Goal: Task Accomplishment & Management: Complete application form

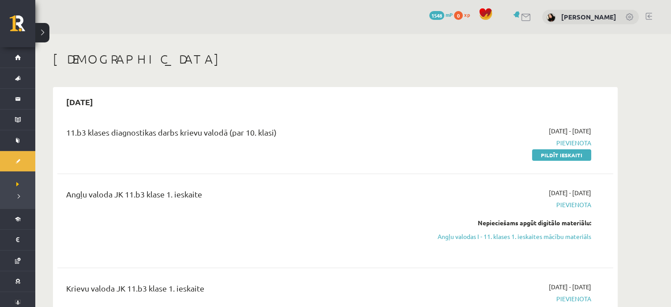
scroll to position [35, 0]
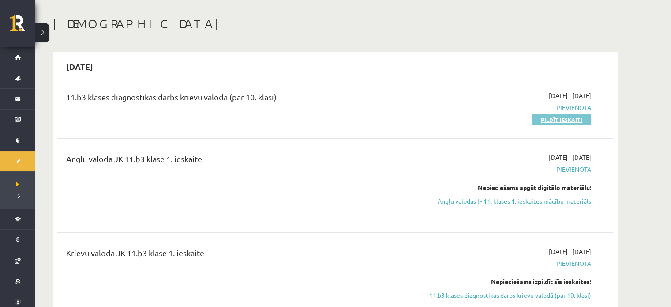
click at [556, 115] on link "Pildīt ieskaiti" at bounding box center [561, 119] width 59 height 11
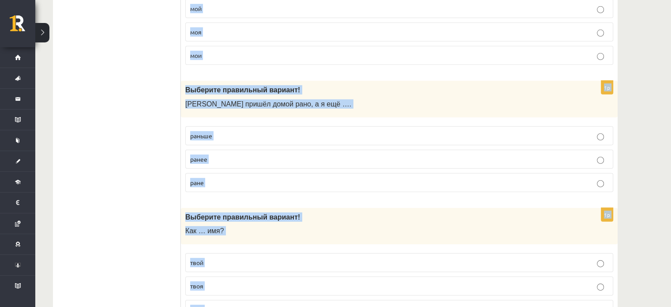
scroll to position [2862, 0]
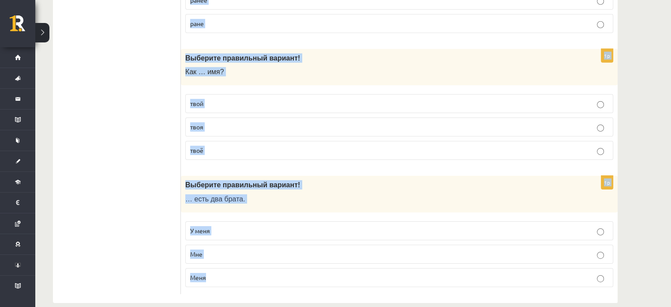
drag, startPoint x: 186, startPoint y: 86, endPoint x: 285, endPoint y: 327, distance: 260.4
copy form "Loremips dolorsitam consect! Adip elit sedd – eiu … temp incidi utlabor 5e Dolo…"
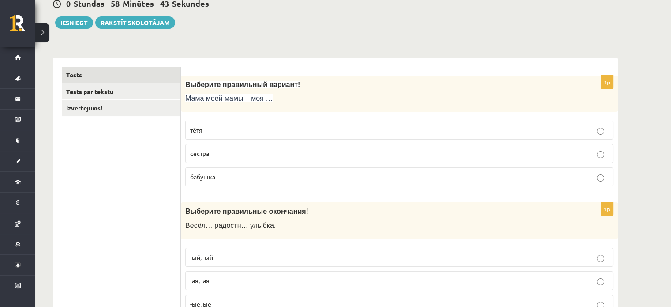
scroll to position [61, 0]
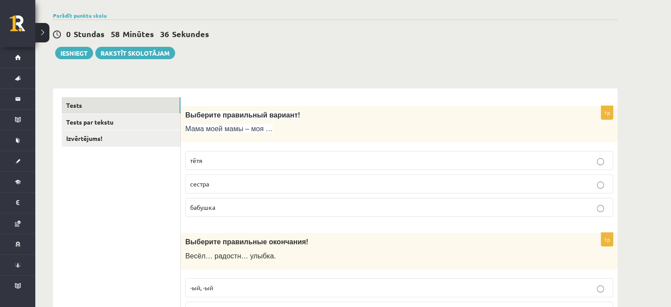
click at [432, 215] on label "бабушка" at bounding box center [399, 207] width 428 height 19
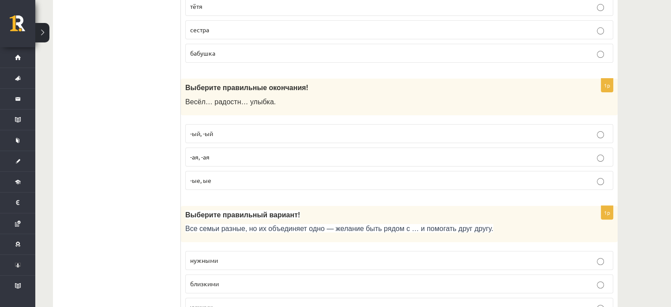
scroll to position [229, 0]
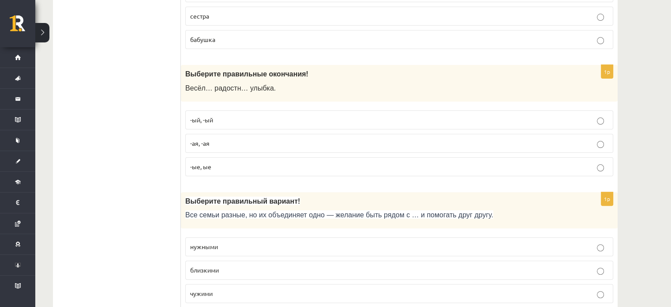
click at [240, 150] on label "-ая, -ая" at bounding box center [399, 143] width 428 height 19
click at [231, 273] on label "близкими" at bounding box center [399, 269] width 428 height 19
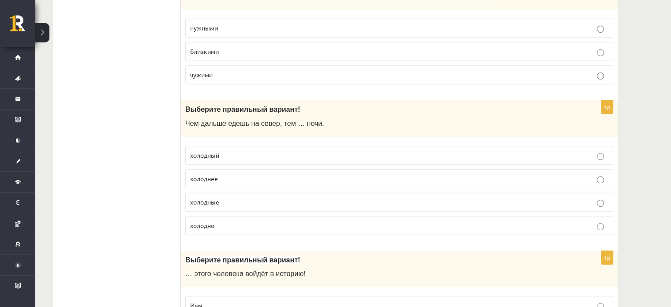
scroll to position [450, 0]
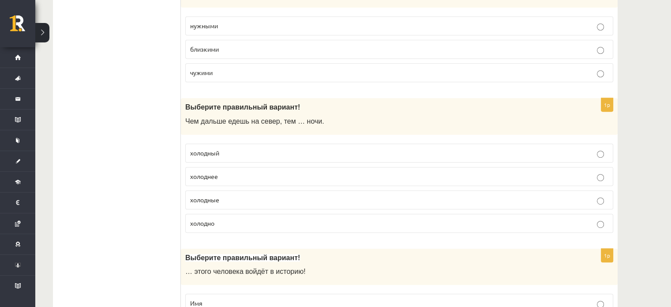
click at [228, 167] on label "холоднее" at bounding box center [399, 176] width 428 height 19
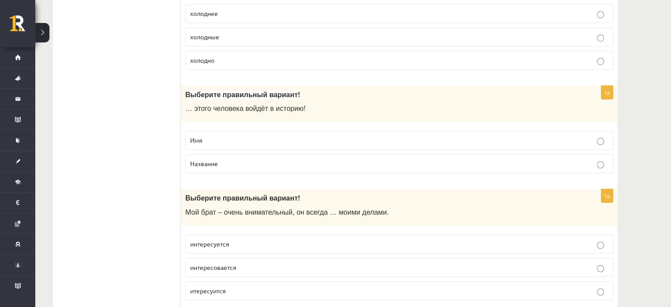
scroll to position [614, 0]
click at [225, 157] on p "Название" at bounding box center [399, 161] width 418 height 9
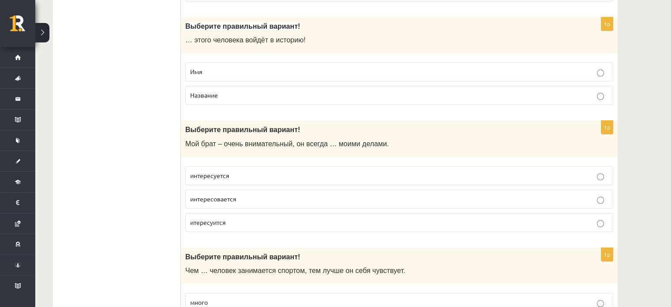
scroll to position [681, 0]
click at [246, 175] on p "интересуется" at bounding box center [399, 174] width 418 height 9
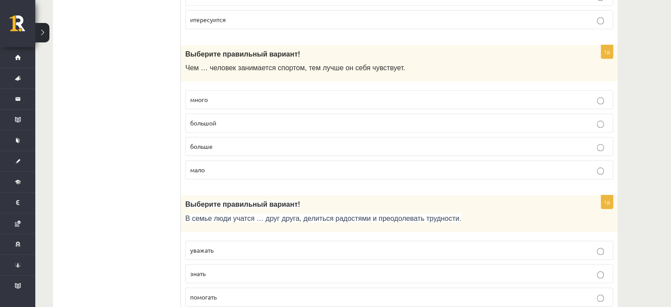
scroll to position [884, 0]
click at [220, 120] on p "большой" at bounding box center [399, 121] width 418 height 9
click at [222, 141] on p "больше" at bounding box center [399, 145] width 418 height 9
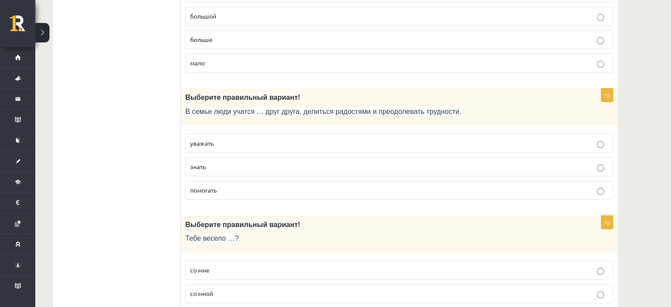
scroll to position [992, 0]
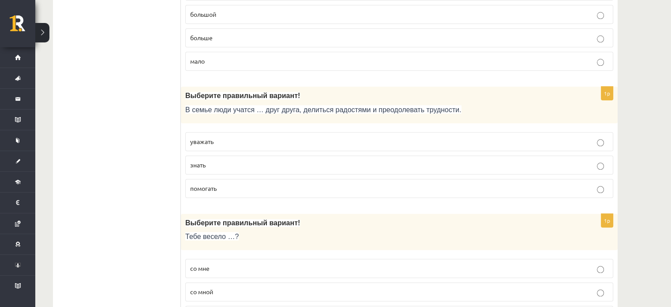
click at [217, 141] on p "уважать" at bounding box center [399, 141] width 418 height 9
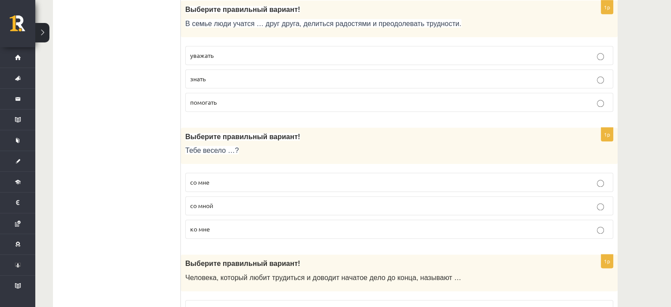
scroll to position [1081, 0]
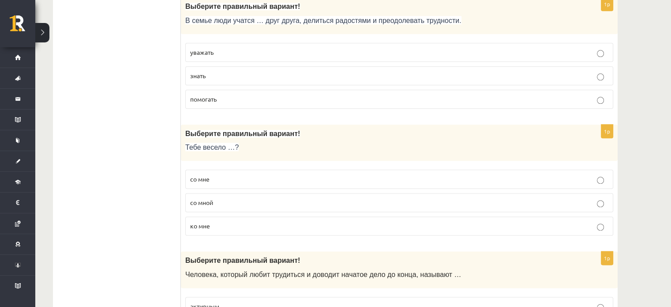
click at [261, 193] on label "со мной" at bounding box center [399, 202] width 428 height 19
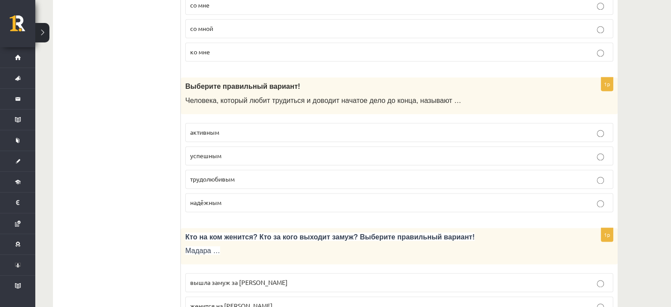
scroll to position [1256, 0]
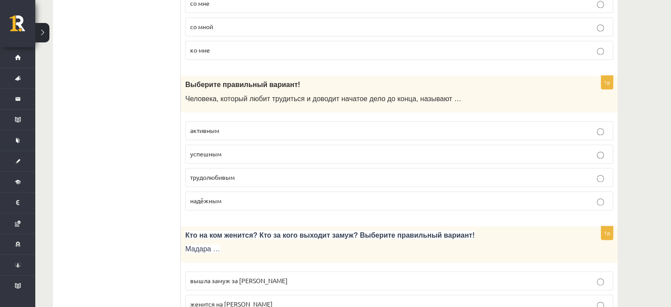
click at [261, 196] on p "надёжным" at bounding box center [399, 200] width 418 height 9
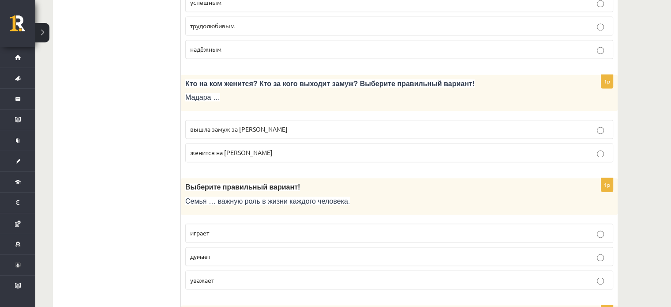
scroll to position [1408, 0]
click at [233, 125] on span "вышла замуж за Марка" at bounding box center [238, 128] width 97 height 8
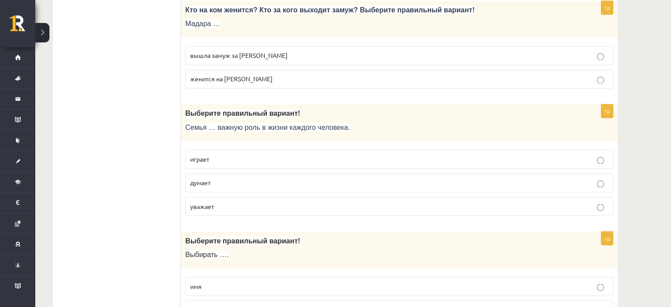
scroll to position [1481, 0]
click at [222, 155] on p "играет" at bounding box center [399, 159] width 418 height 9
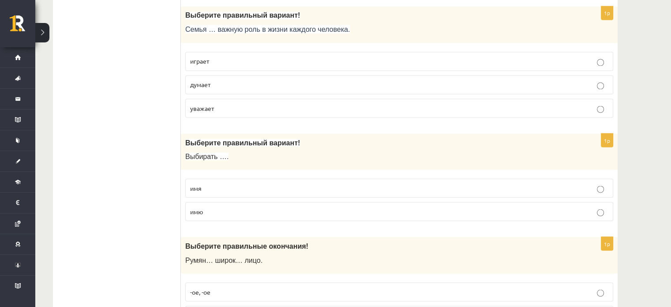
scroll to position [1580, 0]
click at [192, 183] on span "имя" at bounding box center [195, 187] width 11 height 8
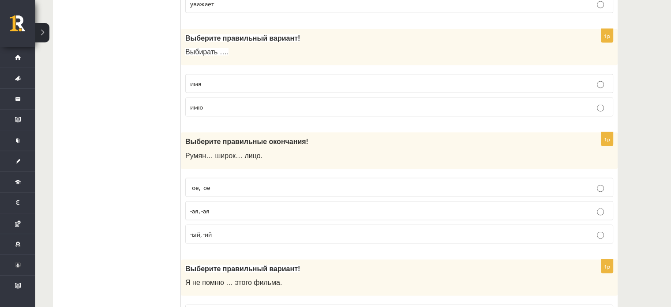
scroll to position [1684, 0]
click at [221, 186] on label "-ое, -ое" at bounding box center [399, 187] width 428 height 19
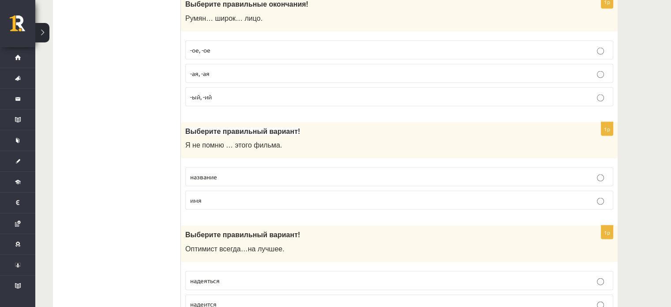
scroll to position [1821, 0]
click at [221, 172] on p "название" at bounding box center [399, 176] width 418 height 9
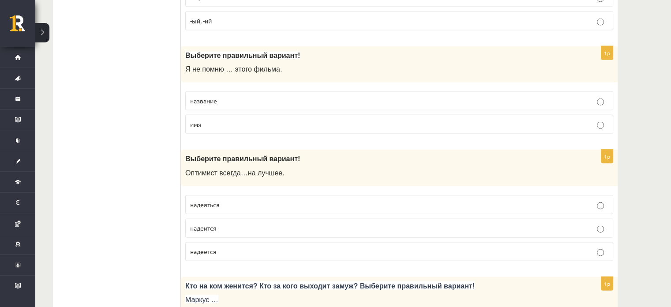
scroll to position [1941, 0]
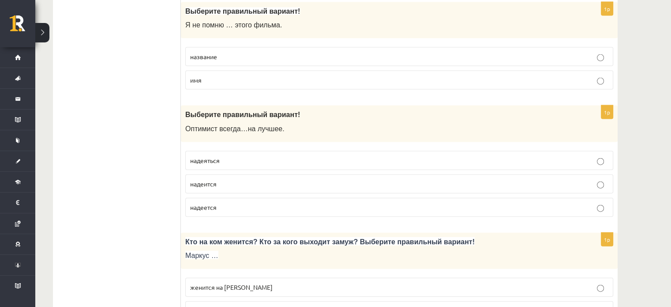
click at [226, 179] on p "надеится" at bounding box center [399, 183] width 418 height 9
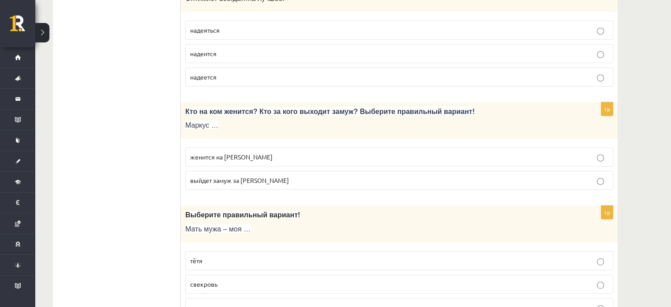
scroll to position [2071, 0]
click at [266, 147] on label "женится на Агнии" at bounding box center [399, 156] width 428 height 19
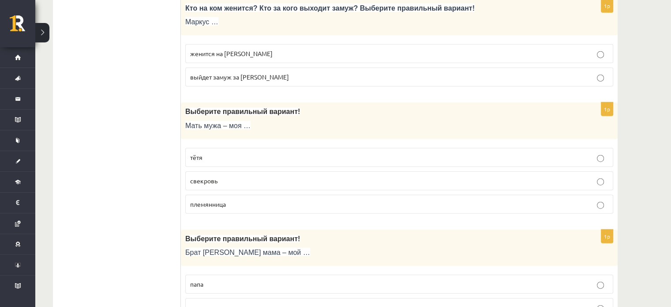
scroll to position [2175, 0]
drag, startPoint x: 288, startPoint y: 176, endPoint x: 291, endPoint y: 187, distance: 11.6
click at [291, 187] on fieldset "тётя свекровь племянница" at bounding box center [399, 178] width 428 height 73
click at [291, 194] on label "племянница" at bounding box center [399, 203] width 428 height 19
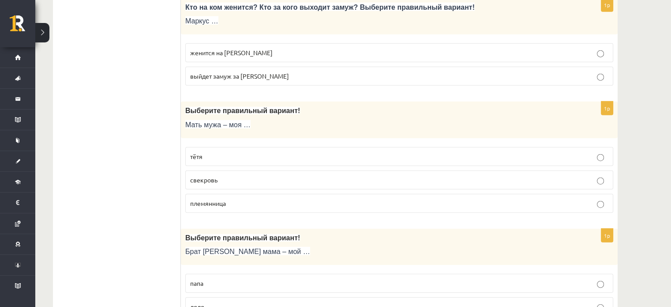
click at [310, 205] on div "1p Выберите правильный вариант! Мать мужа – моя … тётя свекровь племянница" at bounding box center [399, 160] width 437 height 118
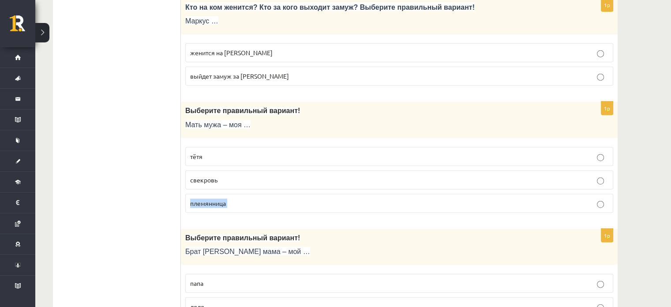
click at [310, 205] on div "1p Выберите правильный вариант! Мать мужа – моя … тётя свекровь племянница" at bounding box center [399, 160] width 437 height 118
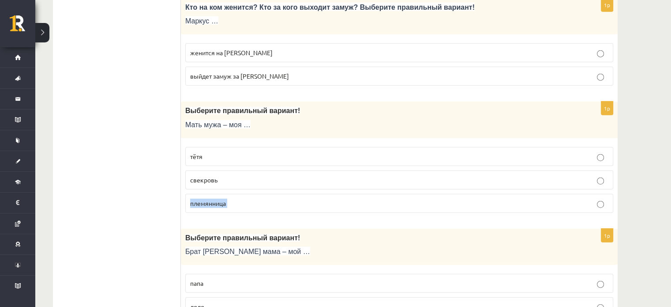
click at [310, 205] on div "1p Выберите правильный вариант! Мать мужа – моя … тётя свекровь племянница" at bounding box center [399, 160] width 437 height 118
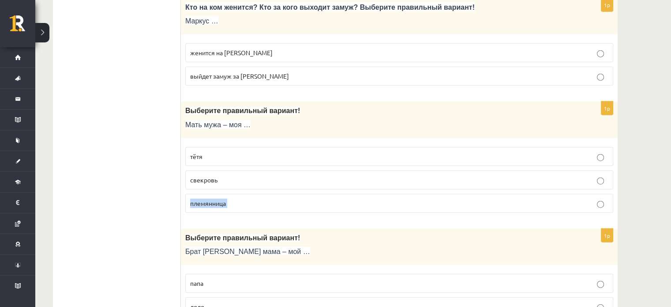
click at [310, 205] on div "1p Выберите правильный вариант! Мать мужа – моя … тётя свекровь племянница" at bounding box center [399, 160] width 437 height 118
drag, startPoint x: 310, startPoint y: 205, endPoint x: 317, endPoint y: 163, distance: 42.4
click at [317, 163] on div "1p Выберите правильный вариант! Мать мужа – моя … тётя свекровь племянница" at bounding box center [399, 160] width 437 height 118
click at [571, 170] on label "свекровь" at bounding box center [399, 179] width 428 height 19
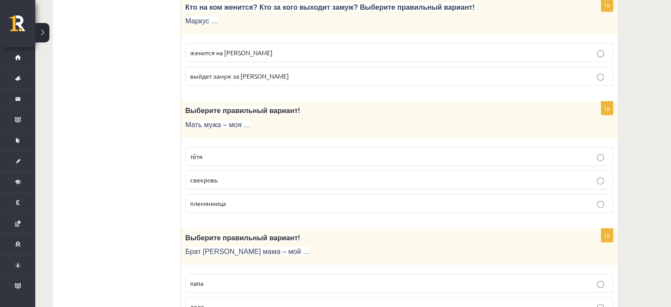
click at [514, 199] on p "племянница" at bounding box center [399, 203] width 418 height 9
drag, startPoint x: 514, startPoint y: 192, endPoint x: 506, endPoint y: 192, distance: 7.1
click at [507, 199] on p "племянница" at bounding box center [399, 203] width 418 height 9
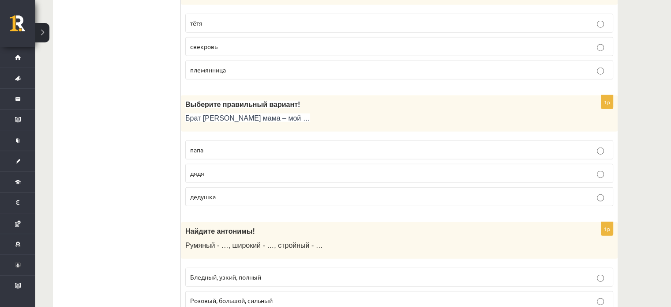
scroll to position [2309, 0]
drag, startPoint x: 480, startPoint y: 208, endPoint x: 513, endPoint y: 166, distance: 53.1
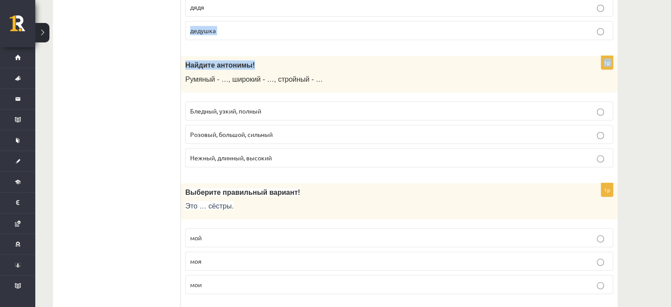
scroll to position [2475, 0]
click at [273, 105] on label "Бледный, узкий, полный" at bounding box center [399, 110] width 428 height 19
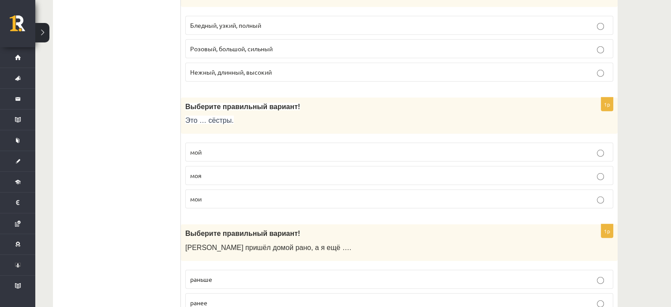
scroll to position [2560, 0]
click at [319, 170] on p "моя" at bounding box center [399, 174] width 418 height 9
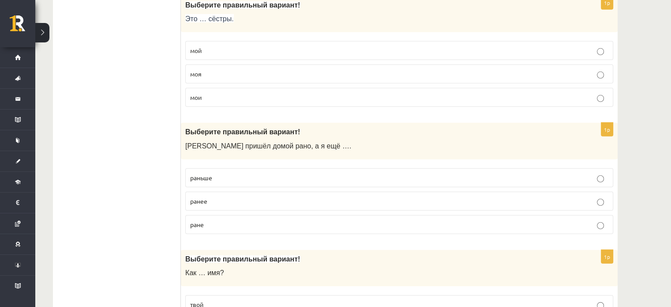
scroll to position [2688, 0]
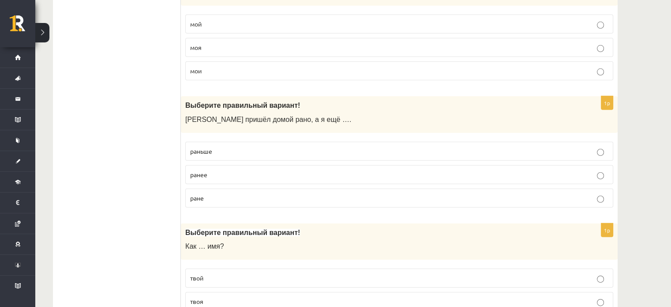
click at [238, 146] on p "раньше" at bounding box center [399, 150] width 418 height 9
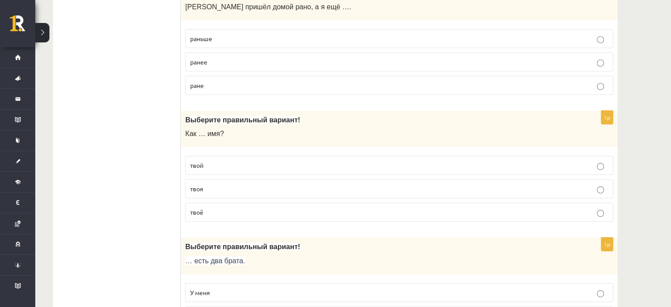
scroll to position [2801, 0]
click at [233, 207] on p "твоё" at bounding box center [399, 211] width 418 height 9
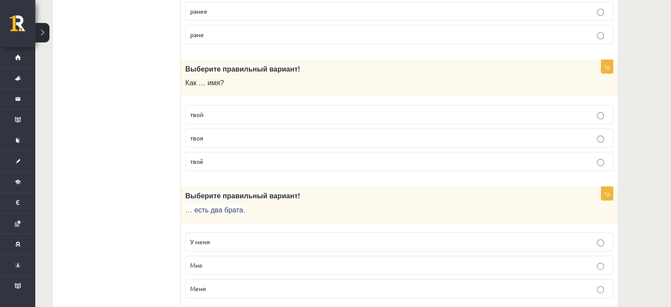
scroll to position [2862, 0]
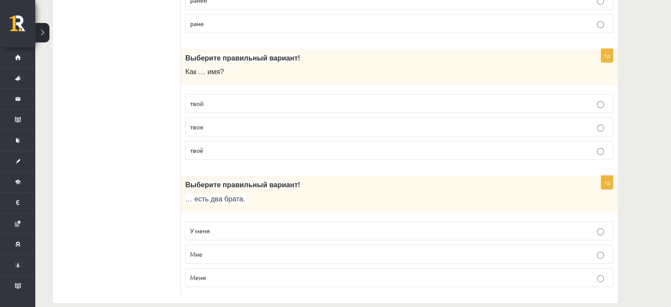
click at [279, 226] on p "У меня" at bounding box center [399, 230] width 418 height 9
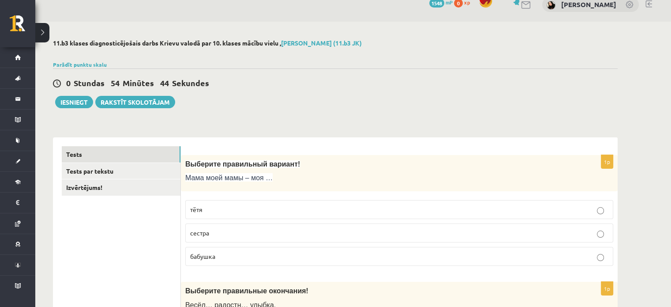
scroll to position [13, 0]
drag, startPoint x: 279, startPoint y: 221, endPoint x: 266, endPoint y: 225, distance: 13.7
click at [266, 225] on label "сестра" at bounding box center [399, 231] width 428 height 19
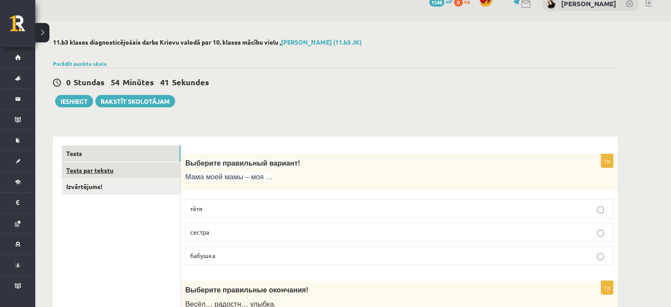
click at [105, 172] on link "Tests par tekstu" at bounding box center [121, 170] width 119 height 16
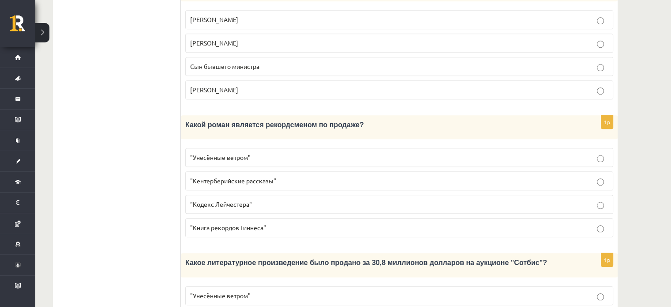
scroll to position [864, 0]
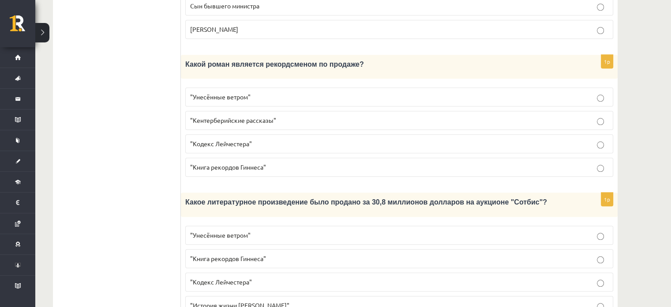
drag, startPoint x: 187, startPoint y: 158, endPoint x: 428, endPoint y: 310, distance: 284.7
copy form "Прочитайте текст «Интересные факты о книгах», выберите правильный вариант! Инте…"
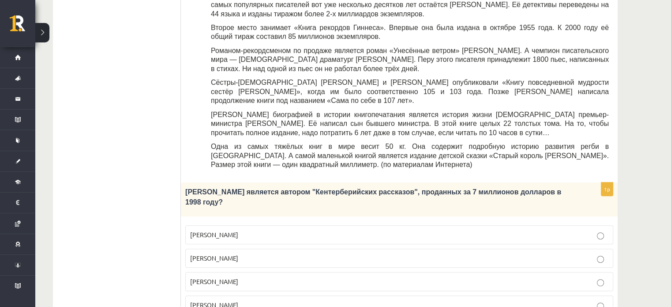
scroll to position [321, 0]
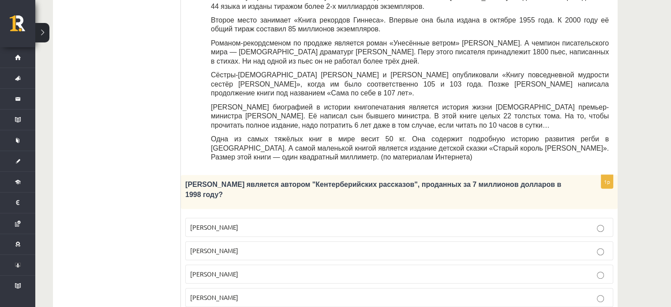
click at [266, 264] on label "Джефри Чосер" at bounding box center [399, 273] width 428 height 19
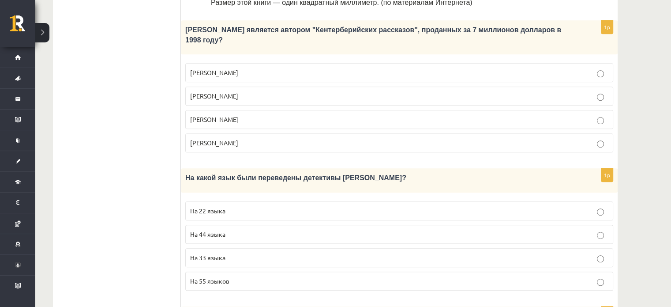
scroll to position [512, 0]
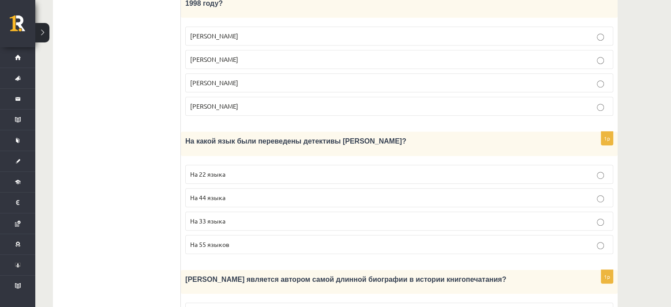
click at [228, 216] on p "На 33 языка" at bounding box center [399, 220] width 418 height 9
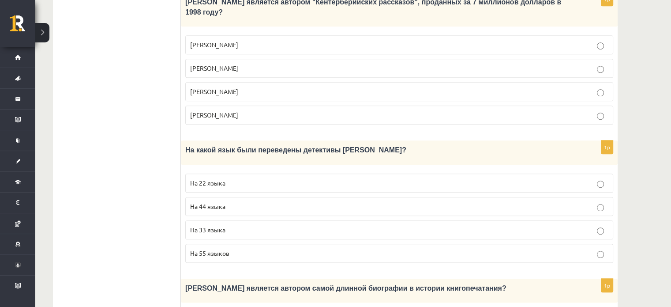
scroll to position [503, 0]
click at [225, 201] on p "На 44 языка" at bounding box center [399, 205] width 418 height 9
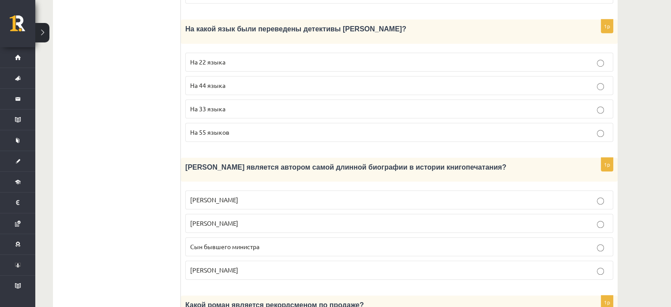
scroll to position [624, 0]
click at [246, 242] on p "Сын бывшего министра" at bounding box center [399, 246] width 418 height 9
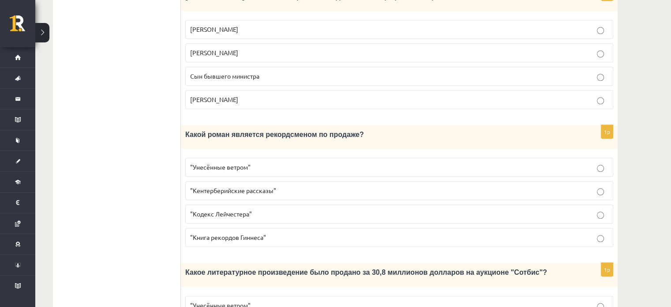
scroll to position [795, 0]
click at [245, 207] on fieldset ""Унесённые ветром" "Кентерберийские рассказы" "Кодекс Лейчестера" "Книга рекорд…" at bounding box center [399, 201] width 428 height 96
click at [239, 232] on p ""Книга рекордов Гиннеса"" at bounding box center [399, 236] width 418 height 9
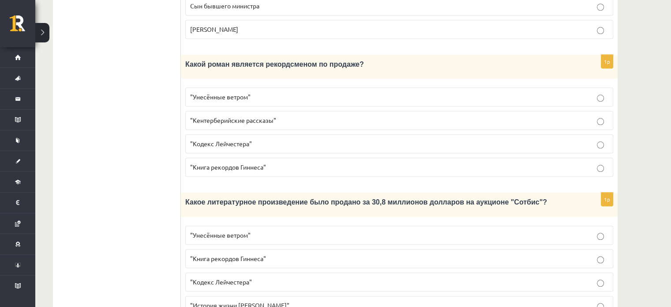
click at [285, 254] on p ""Книга рекордов Гиннеса"" at bounding box center [399, 258] width 418 height 9
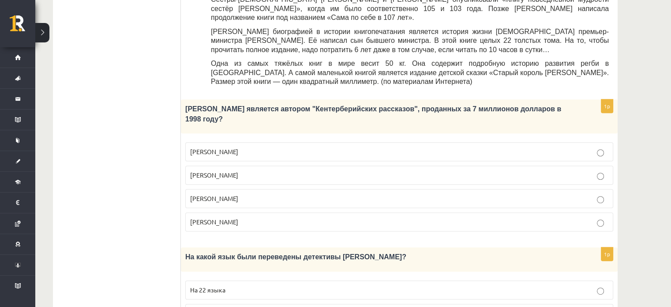
scroll to position [0, 0]
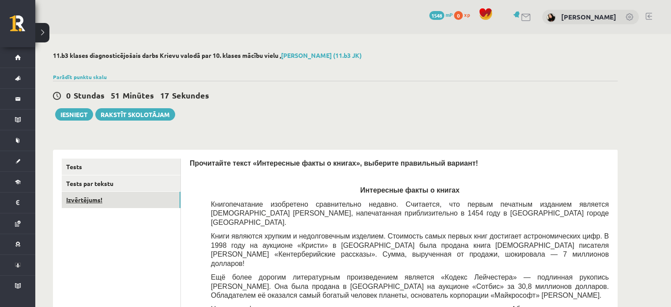
click at [103, 205] on link "Izvērtējums!" at bounding box center [121, 199] width 119 height 16
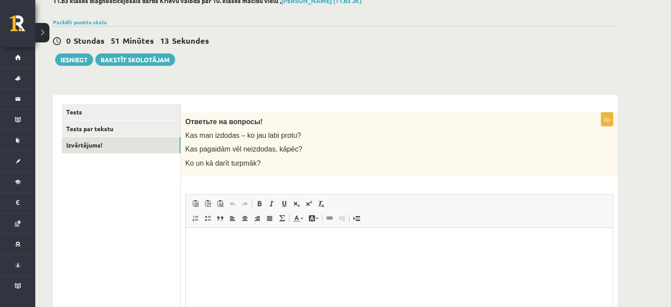
click at [244, 112] on form "0p Ответьте на вопросы! Kas man izdodas – ko jau labi protu? Kas pagaidām vēl n…" at bounding box center [399, 241] width 419 height 274
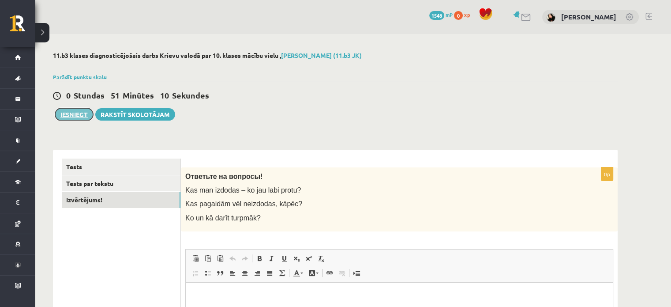
click at [71, 117] on button "Iesniegt" at bounding box center [74, 114] width 38 height 12
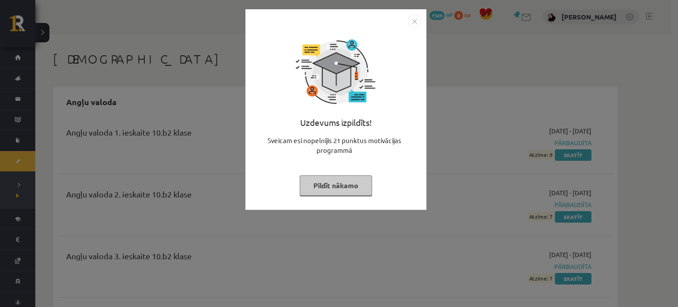
click at [349, 151] on div "Sveicam esi nopelnījis 21 punktus motivācijas programmā" at bounding box center [336, 148] width 170 height 26
click at [334, 180] on button "Pildīt nākamo" at bounding box center [336, 185] width 72 height 20
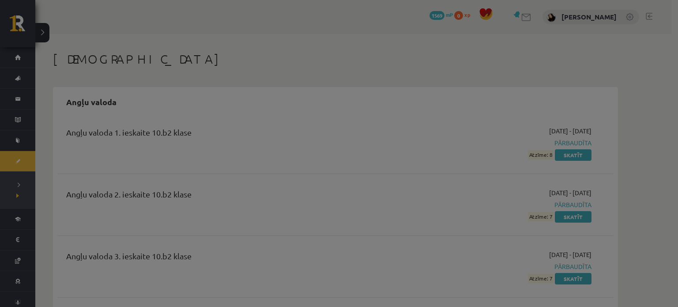
click at [334, 180] on body "0 Dāvanas 1569 mP 0 xp Estere Vaivode Sākums Aktuāli Kā mācīties eSKOLĀ Kontakt…" at bounding box center [339, 153] width 678 height 307
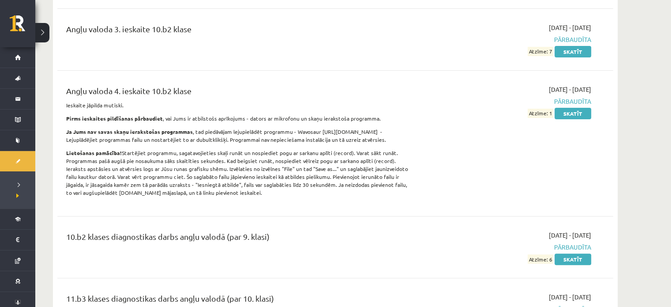
scroll to position [227, 0]
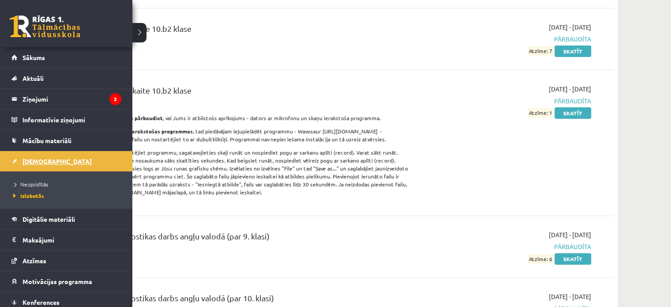
click at [16, 156] on link "[DEMOGRAPHIC_DATA]" at bounding box center [66, 161] width 110 height 20
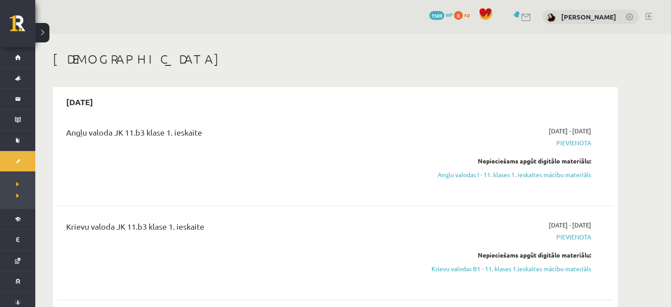
scroll to position [7, 0]
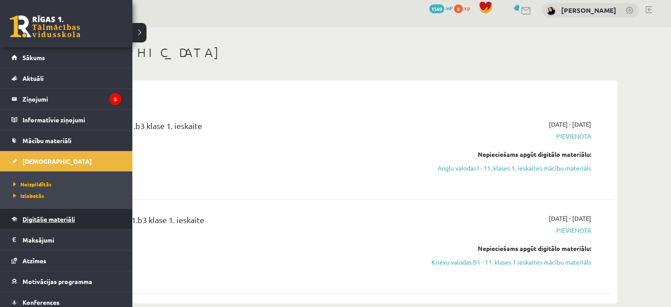
click at [69, 210] on link "Digitālie materiāli" at bounding box center [66, 219] width 110 height 20
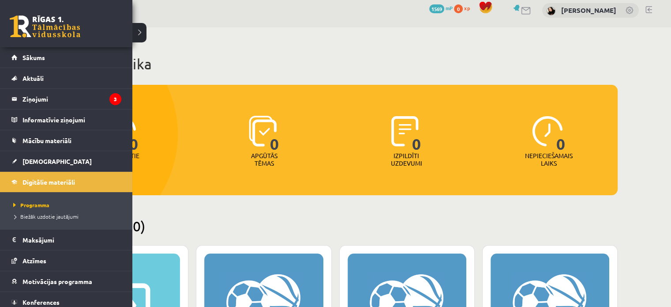
click at [49, 31] on link at bounding box center [45, 26] width 71 height 22
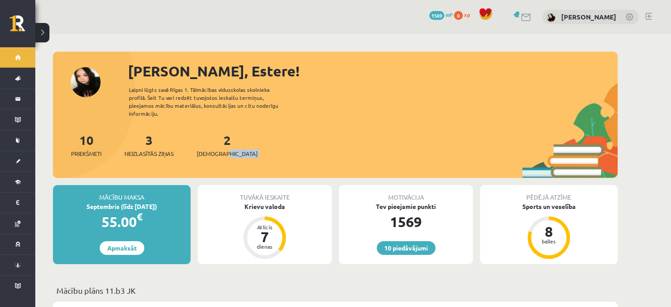
click at [249, 143] on div "10 Priekšmeti 3 Neizlasītās ziņas 2 Ieskaites" at bounding box center [335, 154] width 565 height 47
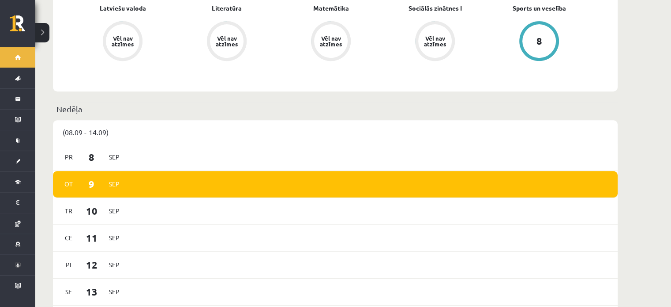
scroll to position [385, 0]
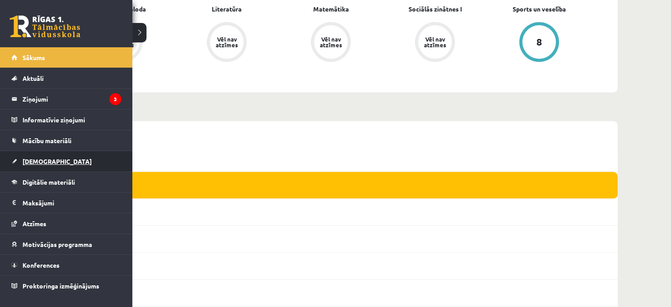
click at [36, 151] on link "[DEMOGRAPHIC_DATA]" at bounding box center [66, 161] width 110 height 20
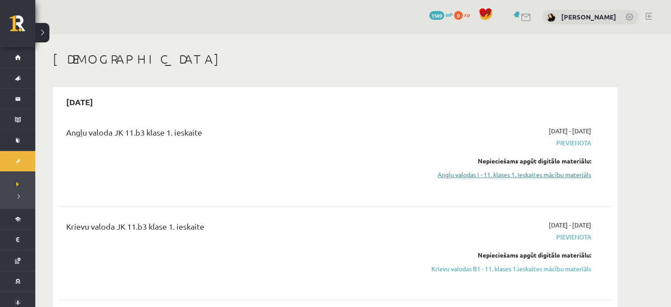
click at [523, 178] on link "Angļu valodas I - 11. klases 1. ieskaites mācību materiāls" at bounding box center [508, 174] width 166 height 9
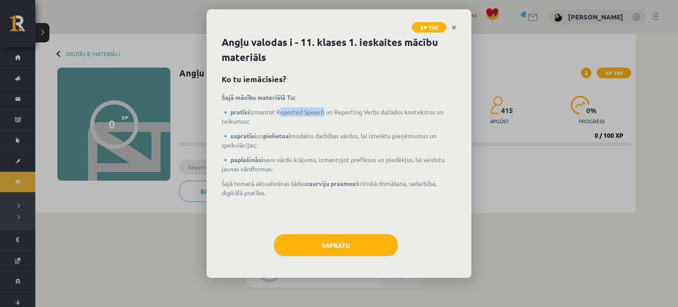
drag, startPoint x: 279, startPoint y: 112, endPoint x: 325, endPoint y: 108, distance: 46.1
click at [325, 108] on p "🔹 pratīsi izmantot Reported Speech un Reporting Verbs dažādos kontekstos un tei…" at bounding box center [338, 116] width 235 height 19
click at [344, 120] on p "🔹 pratīsi izmantot Reported Speech un Reporting Verbs dažādos kontekstos un tei…" at bounding box center [338, 116] width 235 height 19
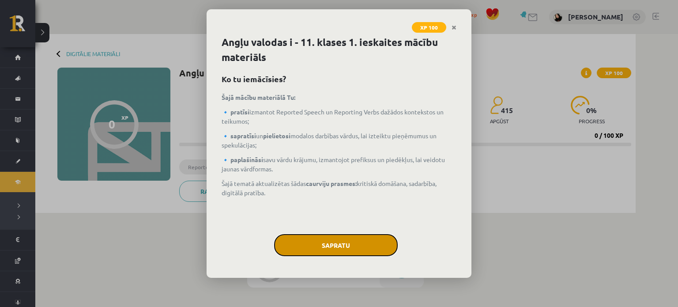
click at [339, 243] on button "Sapratu" at bounding box center [336, 245] width 124 height 22
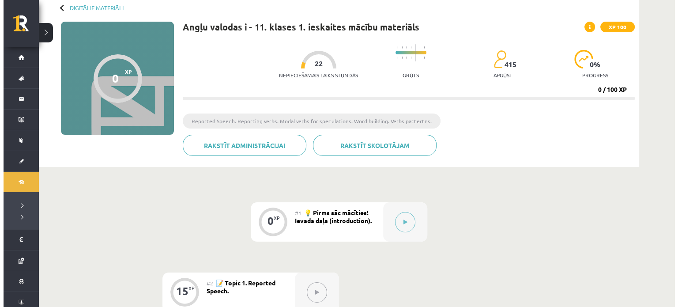
scroll to position [49, 0]
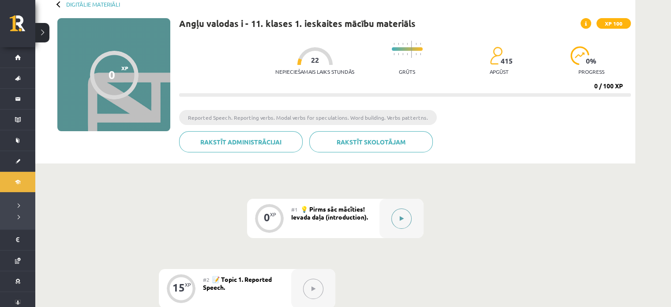
click at [387, 218] on div at bounding box center [401, 218] width 44 height 39
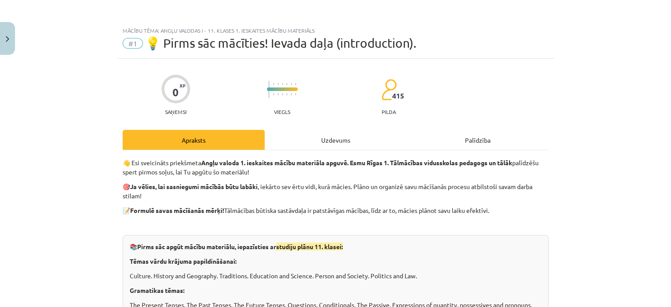
click at [387, 218] on div "Mācību tēma: Angļu valodas i - 11. klases 1. ieskaites mācību materiāls #1 💡 Pi…" at bounding box center [335, 153] width 671 height 307
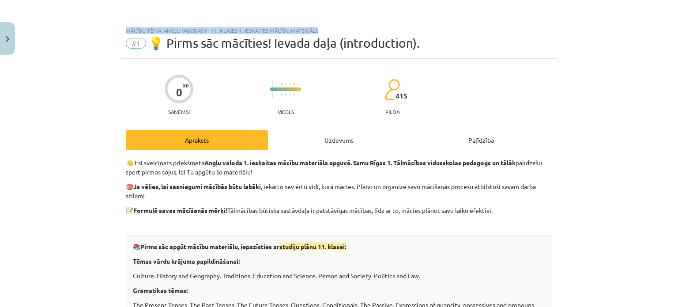
click at [387, 218] on div "Mācību tēma: Angļu valodas i - 11. klases 1. ieskaites mācību materiāls #1 💡 Pi…" at bounding box center [339, 153] width 678 height 307
click at [386, 163] on strong "Angļu valoda 1. ieskaites mācību materiāla apguvē. Esmu Rīgas 1. Tālmācības vid…" at bounding box center [359, 162] width 311 height 8
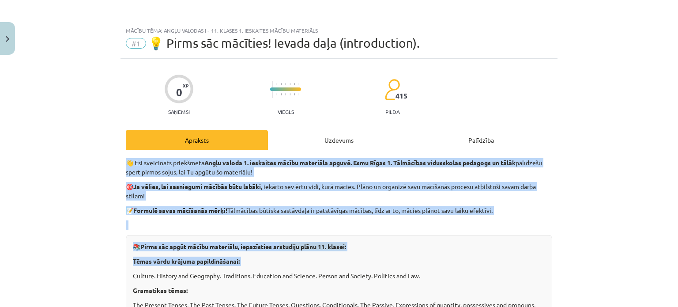
drag, startPoint x: 386, startPoint y: 163, endPoint x: 369, endPoint y: 251, distance: 90.3
click at [555, 198] on div "Mācību tēma: Angļu valodas i - 11. klases 1. ieskaites mācību materiāls #1 💡 Pi…" at bounding box center [339, 153] width 678 height 307
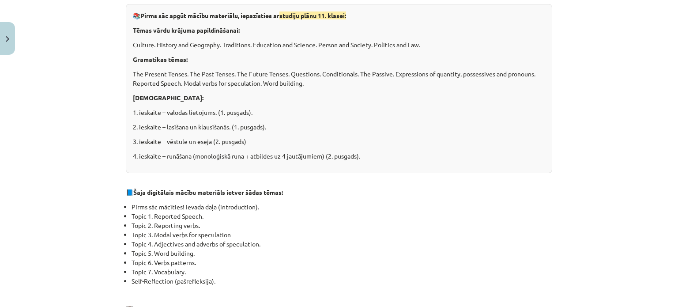
scroll to position [227, 0]
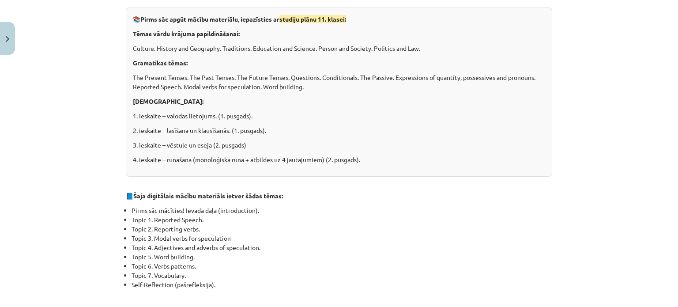
click at [577, 185] on div "Mācību tēma: Angļu valodas i - 11. klases 1. ieskaites mācību materiāls #1 💡 Pi…" at bounding box center [339, 153] width 678 height 307
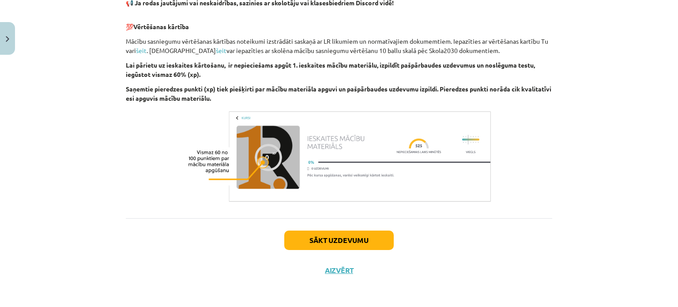
scroll to position [620, 0]
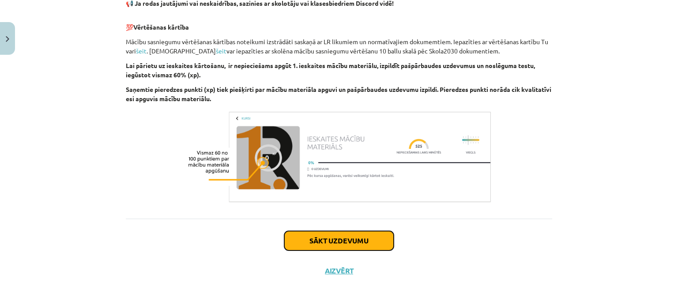
click at [360, 247] on button "Sākt uzdevumu" at bounding box center [338, 240] width 109 height 19
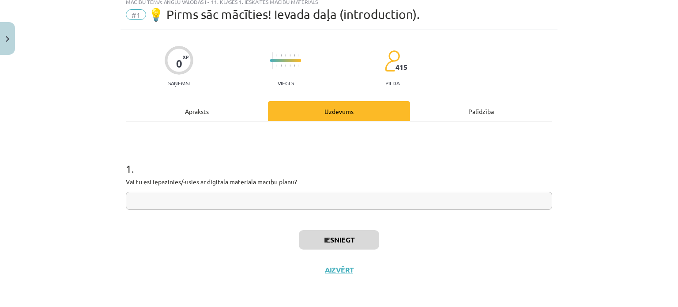
scroll to position [22, 0]
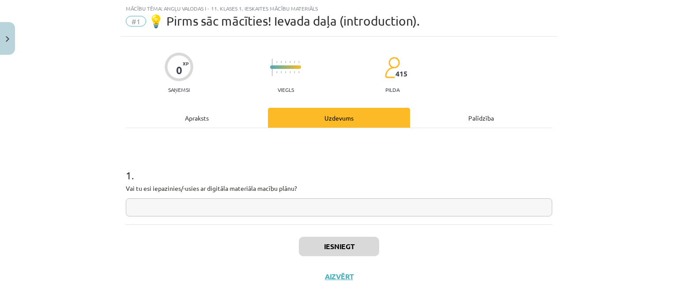
click at [305, 208] on input "text" at bounding box center [339, 207] width 426 height 18
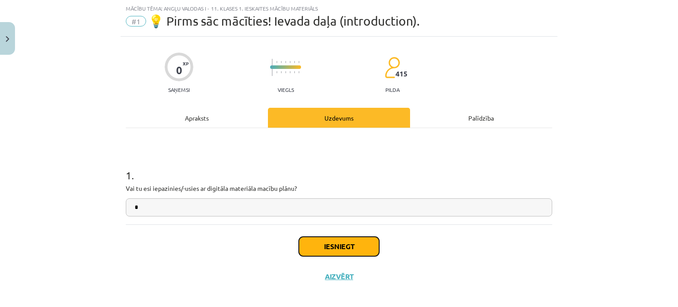
click at [313, 252] on button "Iesniegt" at bounding box center [339, 245] width 80 height 19
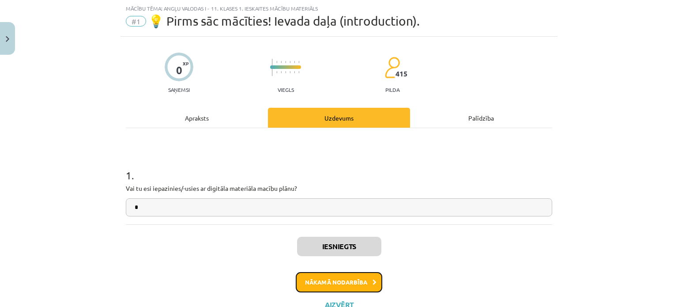
click at [361, 283] on button "Nākamā nodarbība" at bounding box center [339, 282] width 86 height 20
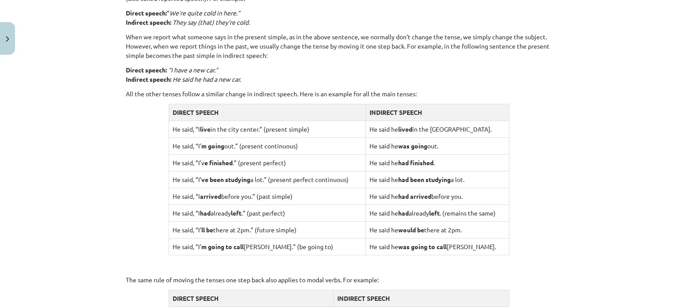
scroll to position [884, 0]
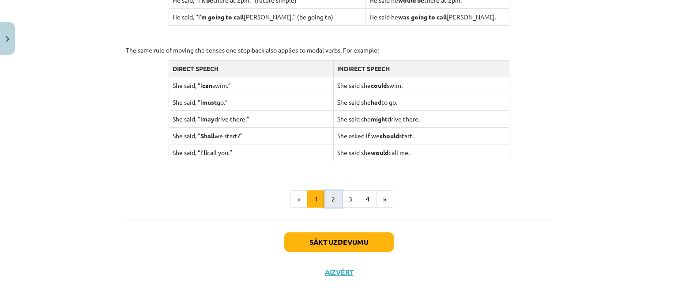
click at [333, 194] on button "2" at bounding box center [333, 199] width 18 height 18
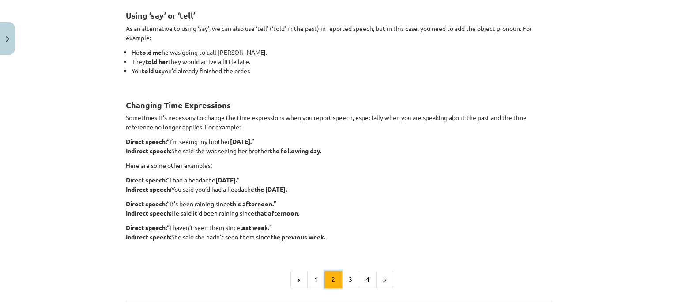
scroll to position [157, 0]
click at [348, 279] on button "3" at bounding box center [350, 280] width 18 height 18
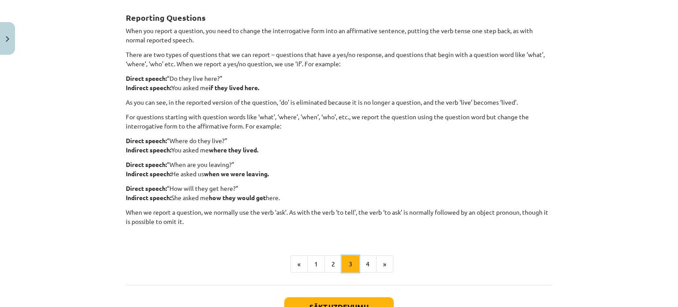
scroll to position [156, 0]
click at [362, 262] on button "4" at bounding box center [368, 264] width 18 height 18
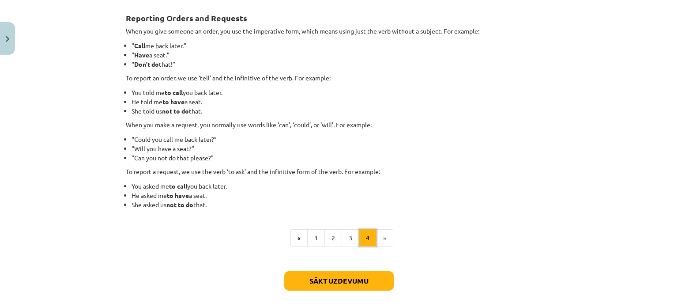
scroll to position [157, 0]
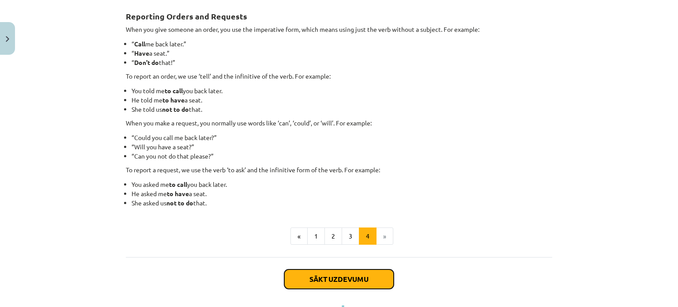
click at [342, 278] on button "Sākt uzdevumu" at bounding box center [338, 278] width 109 height 19
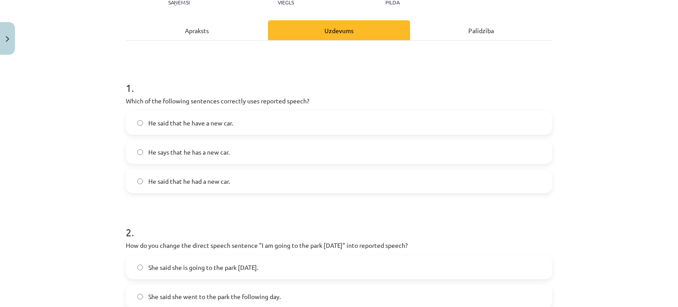
scroll to position [112, 0]
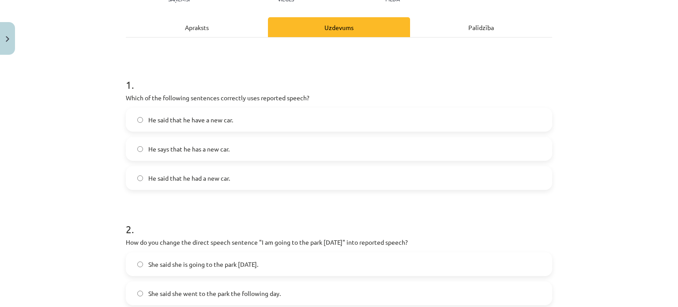
click at [200, 126] on label "He said that he have a new car." at bounding box center [339, 120] width 424 height 22
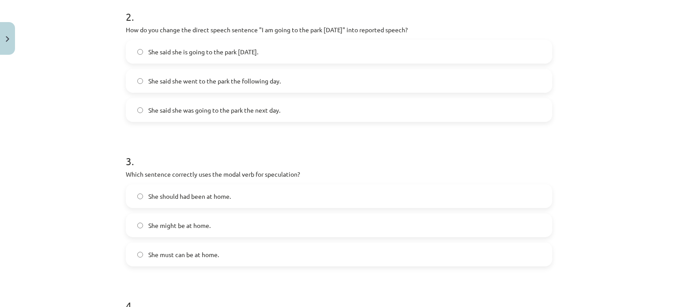
scroll to position [325, 0]
